Goal: Task Accomplishment & Management: Manage account settings

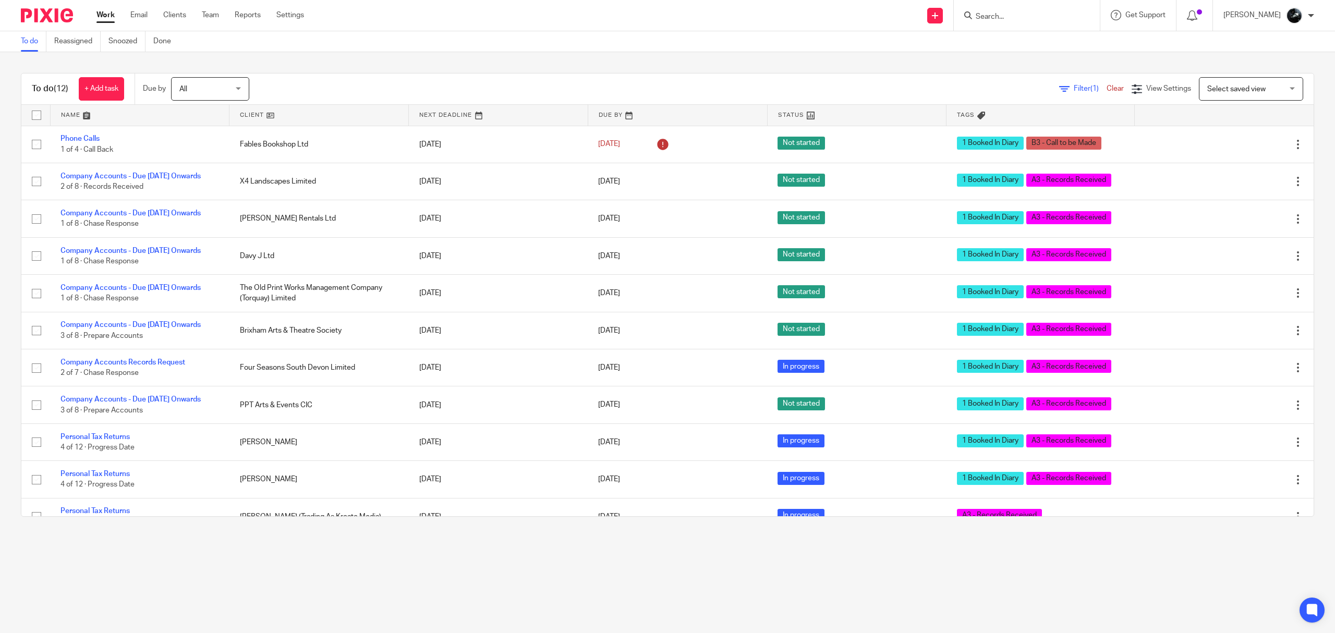
click at [1042, 17] on input "Search" at bounding box center [1022, 17] width 94 height 9
type input "britton"
click at [1019, 41] on link at bounding box center [1037, 41] width 129 height 16
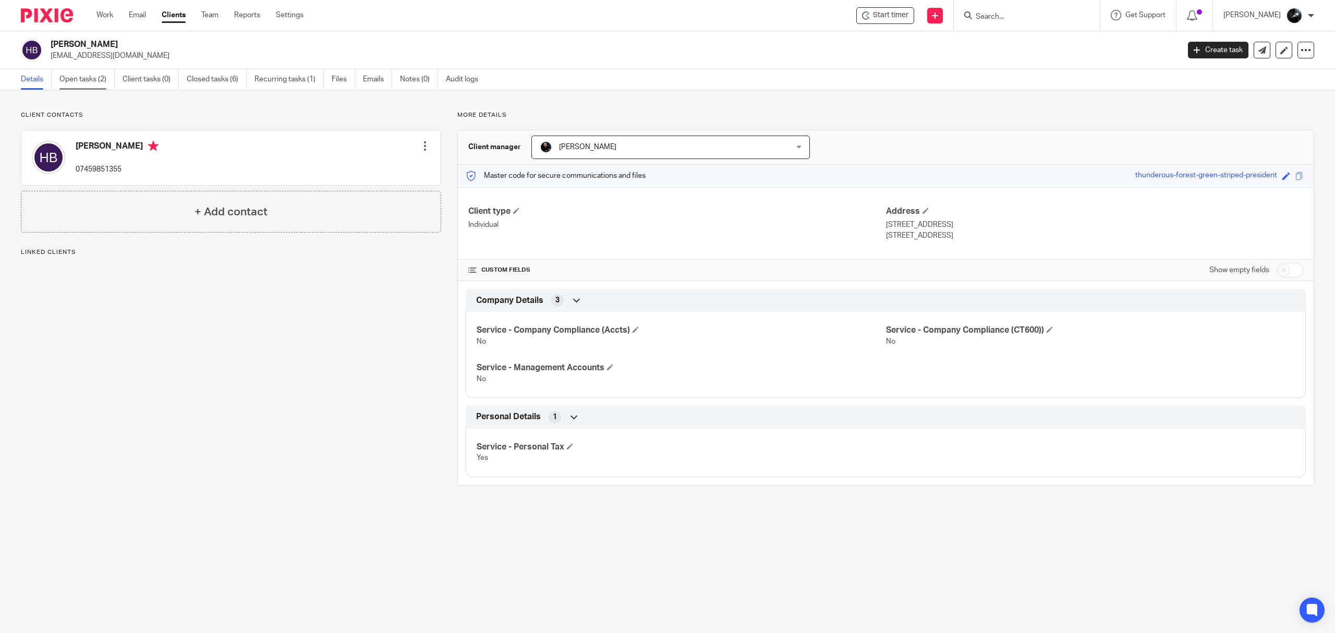
click at [87, 75] on link "Open tasks (2)" at bounding box center [86, 79] width 55 height 20
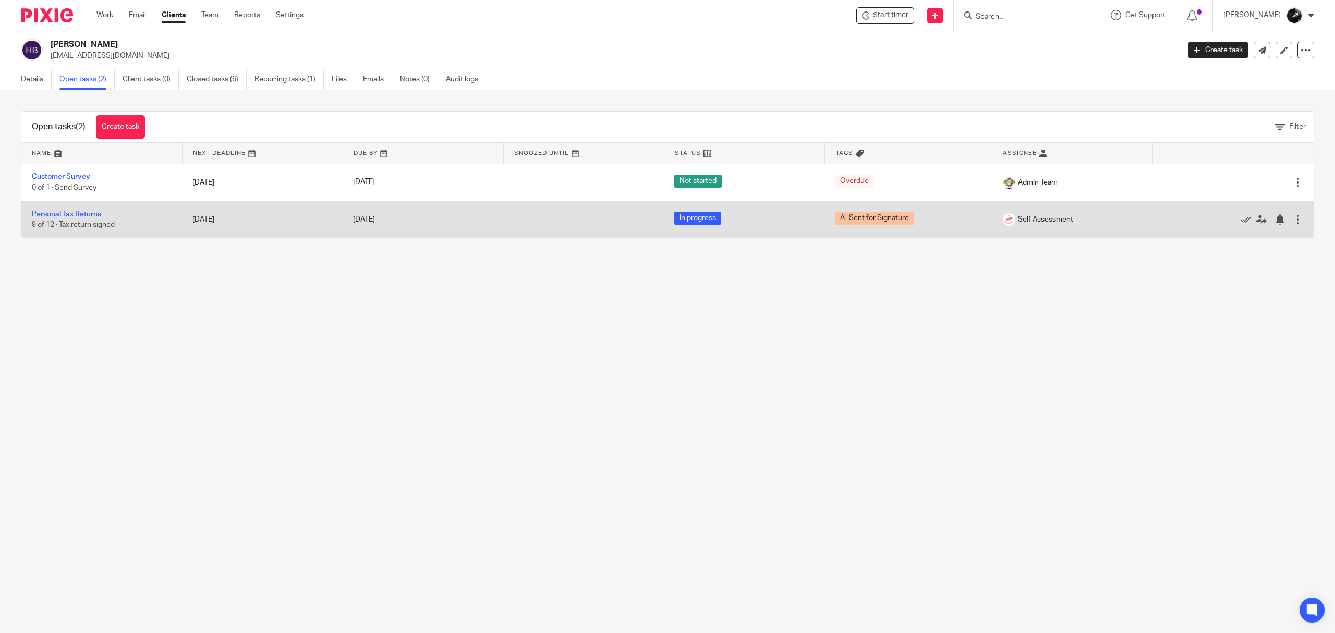
click at [71, 213] on link "Personal Tax Returns" at bounding box center [66, 214] width 69 height 7
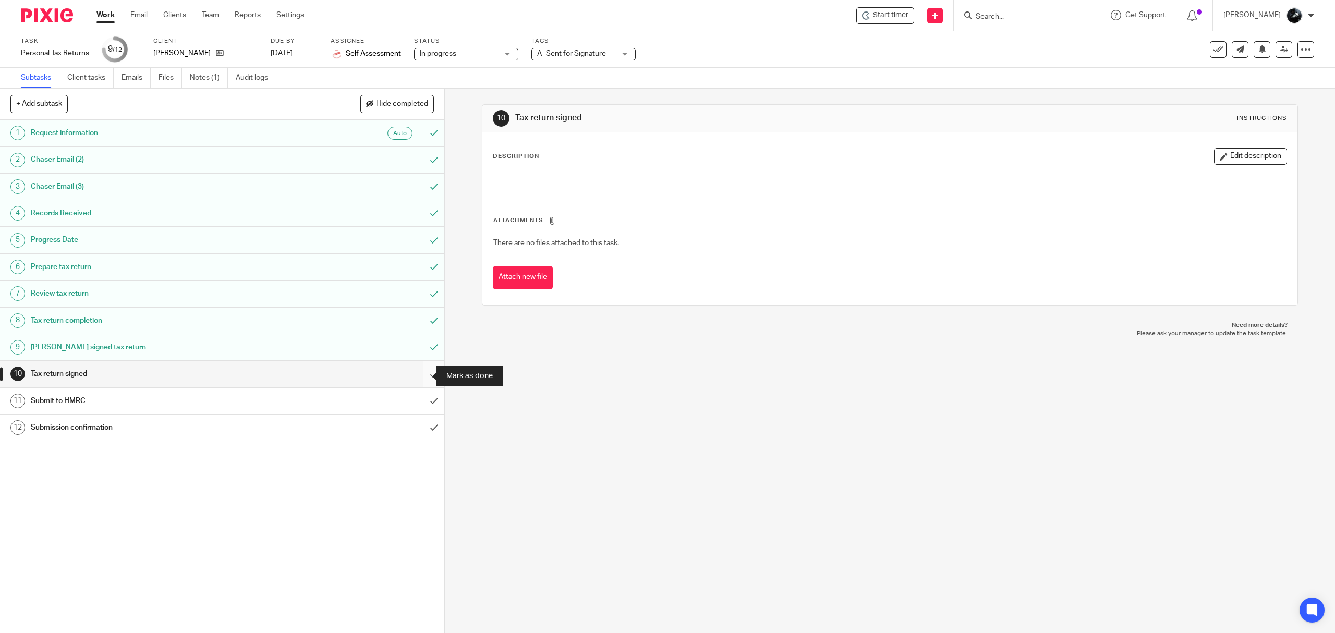
click at [420, 376] on input "submit" at bounding box center [222, 374] width 444 height 26
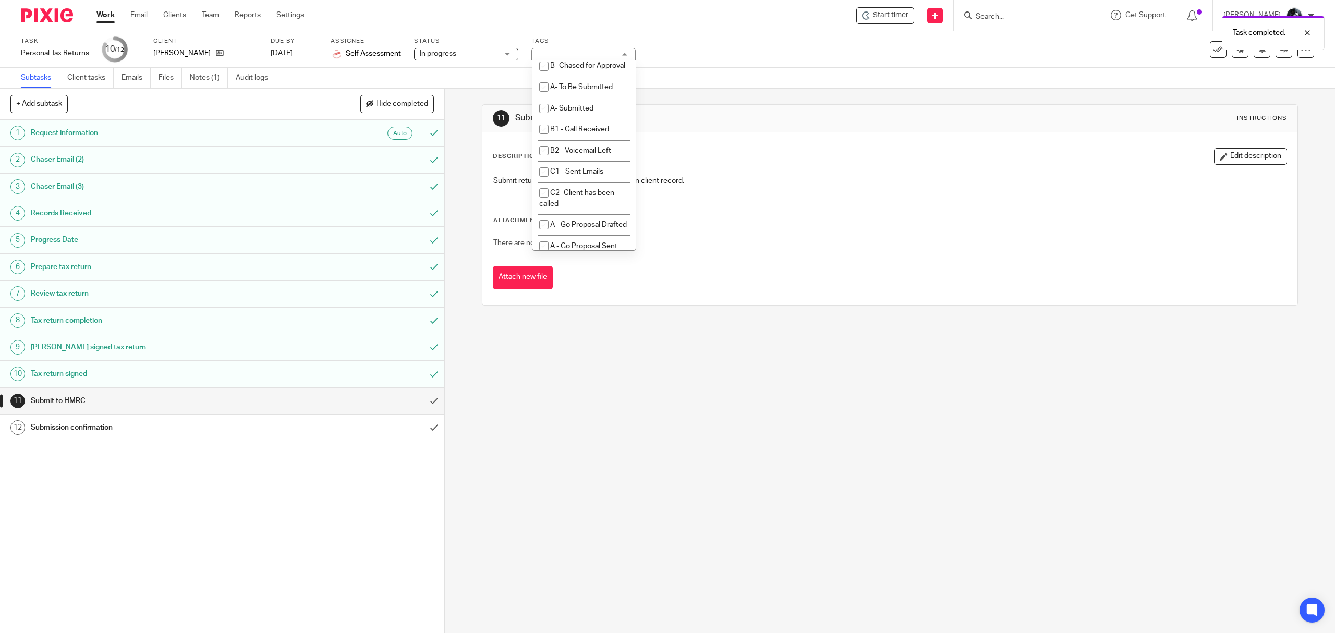
scroll to position [695, 0]
click at [591, 13] on li "A- Sent for Signature" at bounding box center [584, 1] width 103 height 21
checkbox input "false"
click at [593, 55] on li "A- To Be Submitted" at bounding box center [584, 43] width 103 height 21
checkbox input "true"
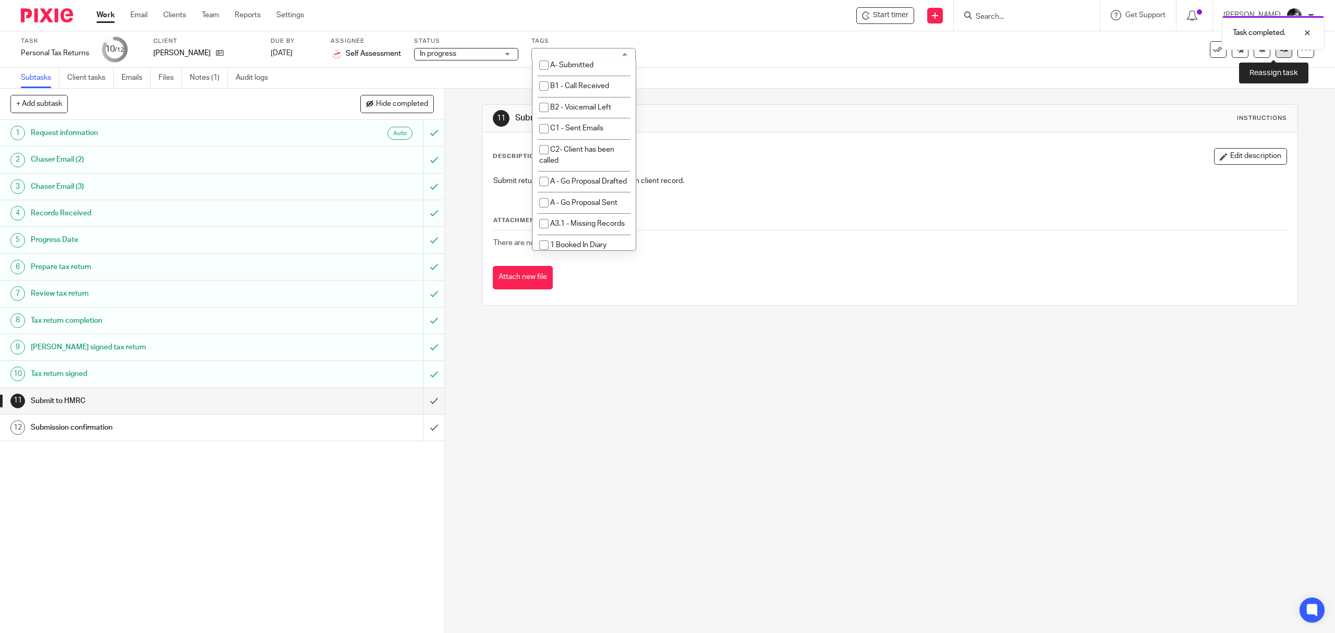
click at [1276, 55] on link at bounding box center [1284, 49] width 17 height 17
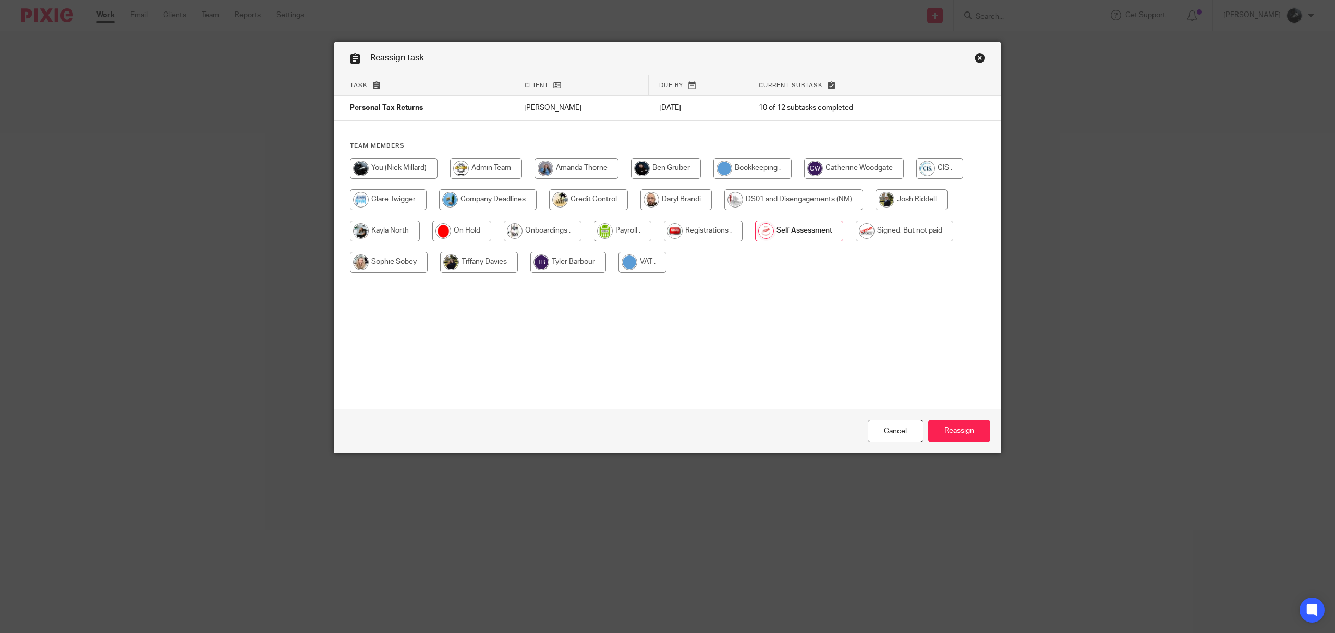
click at [919, 236] on input "radio" at bounding box center [905, 231] width 98 height 21
radio input "true"
click at [960, 424] on input "Reassign" at bounding box center [959, 431] width 62 height 22
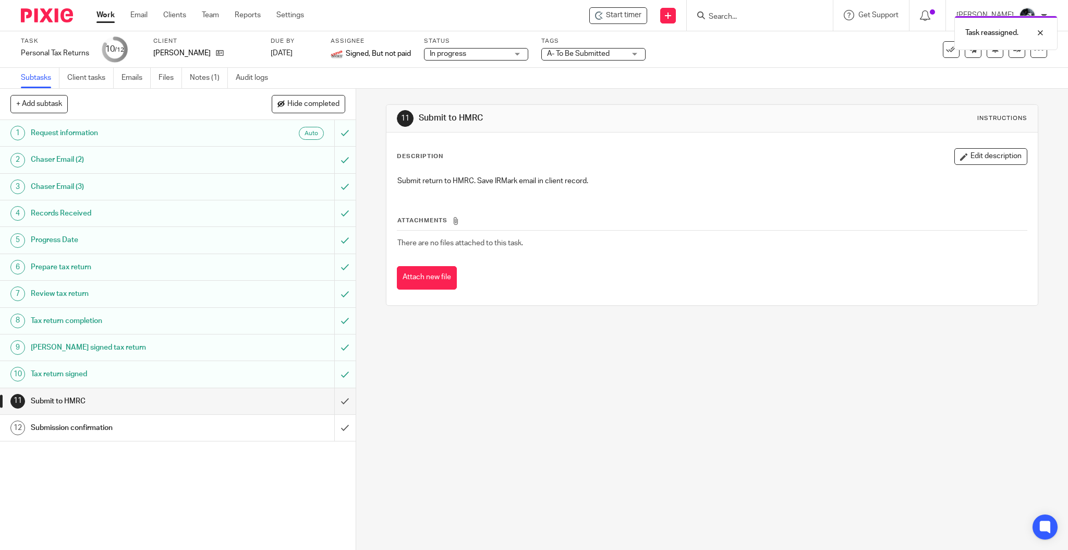
click at [45, 16] on img at bounding box center [47, 15] width 52 height 14
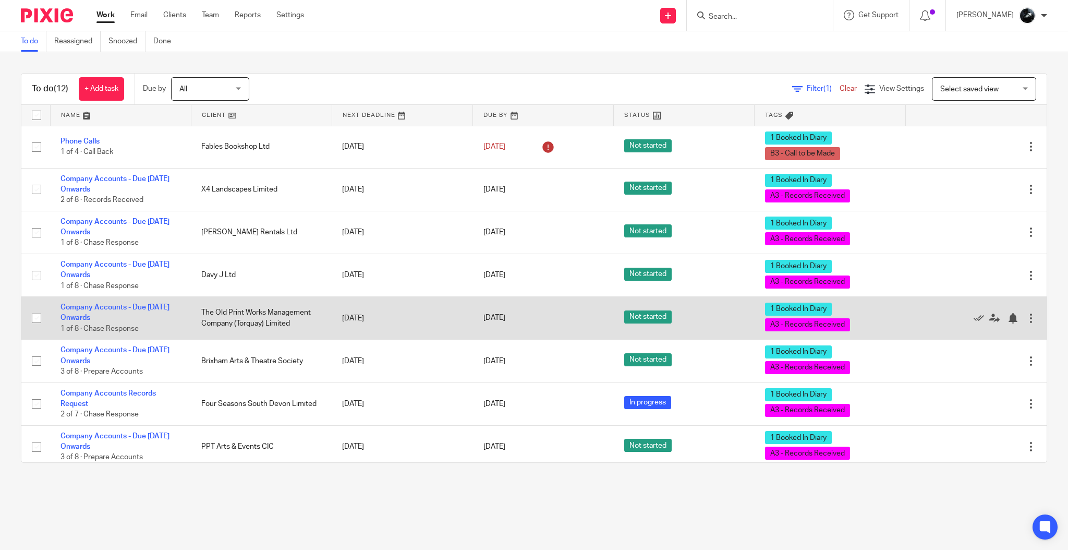
scroll to position [69, 0]
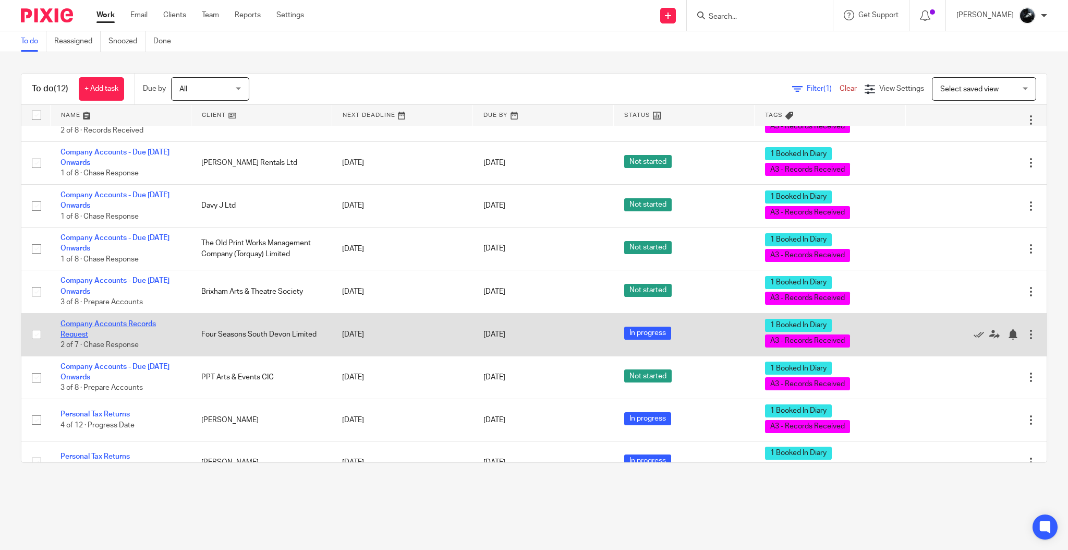
click at [123, 325] on link "Company Accounts Records Request" at bounding box center [108, 329] width 95 height 18
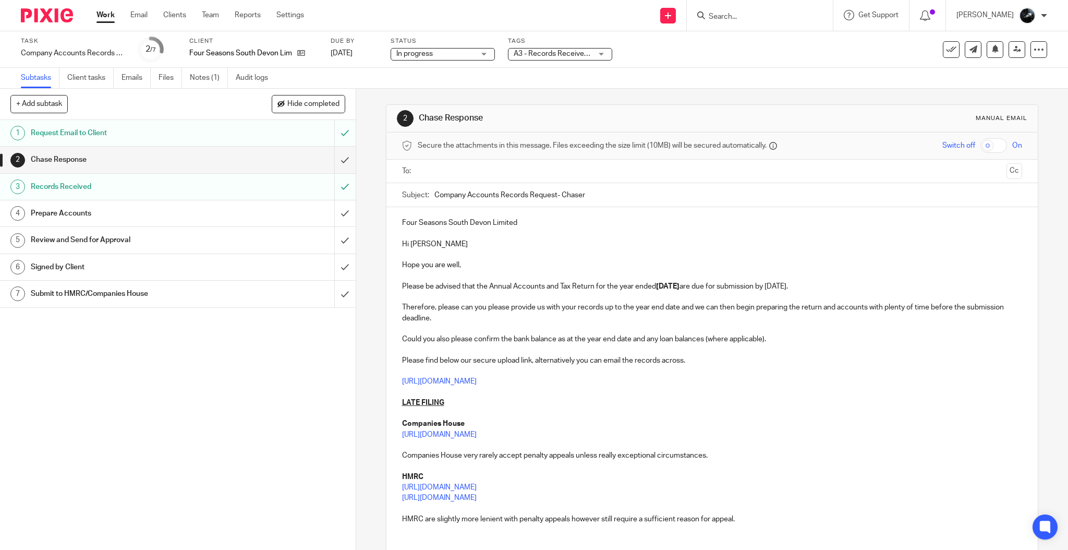
click at [219, 69] on link "Notes (1)" at bounding box center [209, 78] width 38 height 20
